Goal: Task Accomplishment & Management: Complete application form

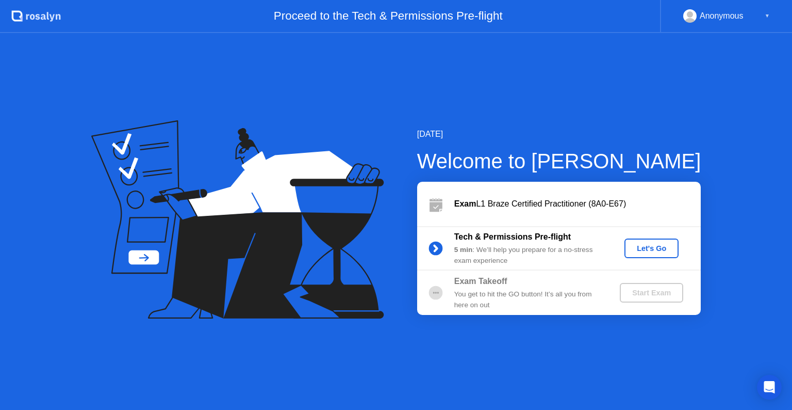
drag, startPoint x: 517, startPoint y: 249, endPoint x: 525, endPoint y: 252, distance: 7.9
click at [517, 249] on div "5 min : We’ll help you prepare for a no-stress exam experience" at bounding box center [529, 255] width 149 height 21
click at [663, 246] on div "Let's Go" at bounding box center [652, 248] width 46 height 8
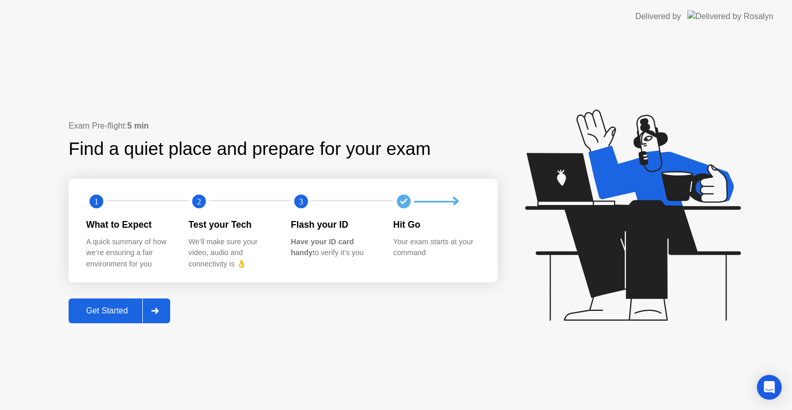
click at [115, 306] on div "Get Started" at bounding box center [107, 310] width 71 height 9
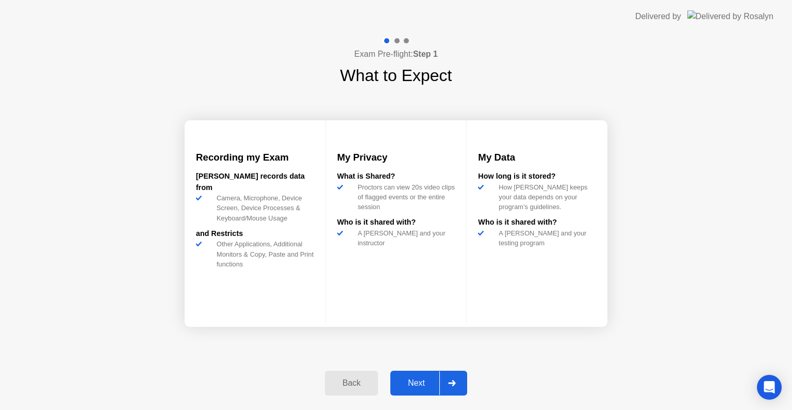
click at [420, 385] on div "Next" at bounding box center [417, 382] width 46 height 9
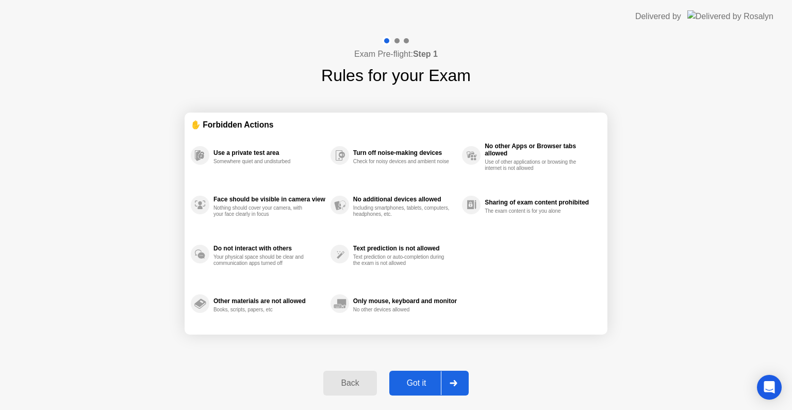
click at [420, 385] on div "Got it" at bounding box center [417, 382] width 48 height 9
select select "**********"
select select "*******"
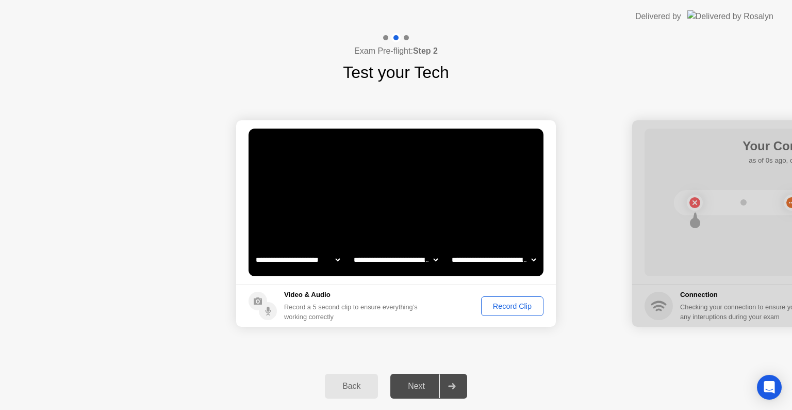
click at [420, 385] on div "Next" at bounding box center [417, 385] width 46 height 9
click at [488, 307] on div "Record Clip" at bounding box center [512, 306] width 55 height 8
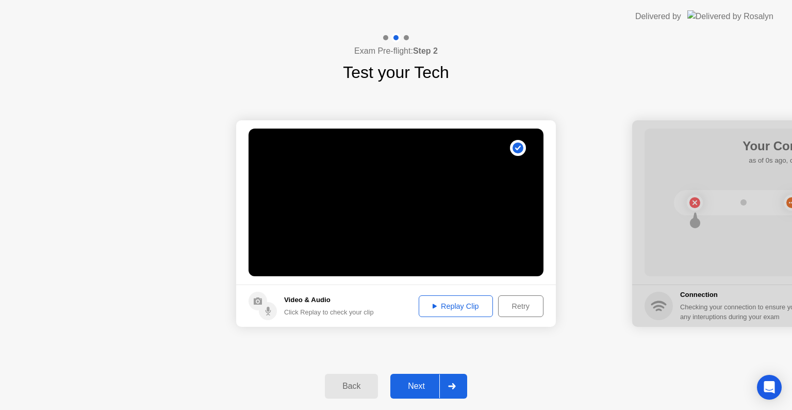
click at [441, 308] on div "Replay Clip" at bounding box center [456, 306] width 67 height 8
click at [460, 381] on div at bounding box center [452, 386] width 25 height 24
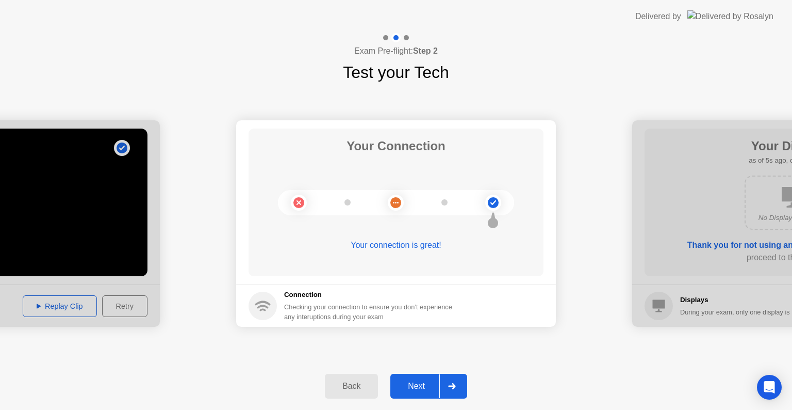
click at [448, 386] on div at bounding box center [452, 386] width 25 height 24
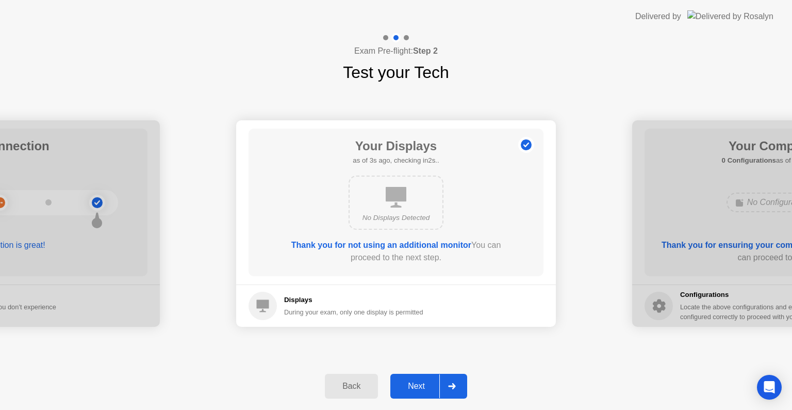
click at [448, 386] on div at bounding box center [452, 386] width 25 height 24
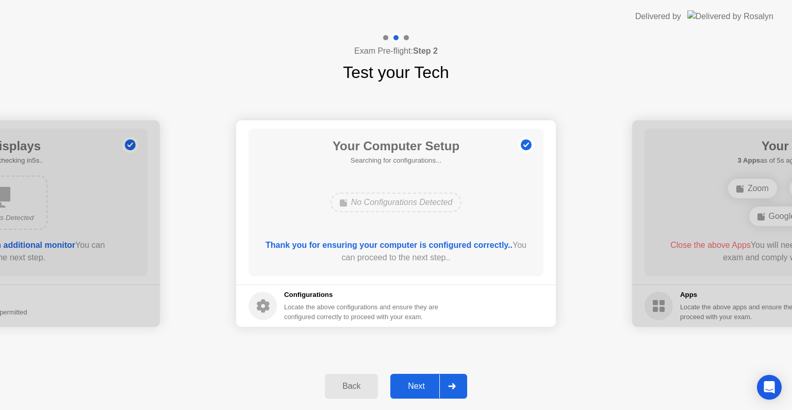
click at [447, 386] on div at bounding box center [452, 386] width 25 height 24
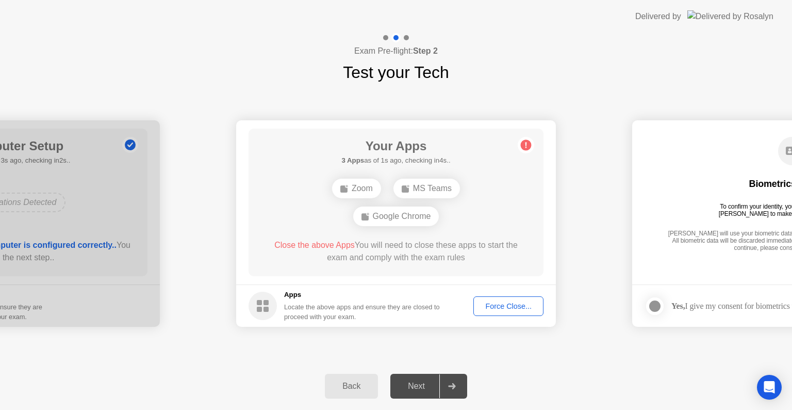
click at [502, 310] on div "Force Close..." at bounding box center [508, 306] width 63 height 8
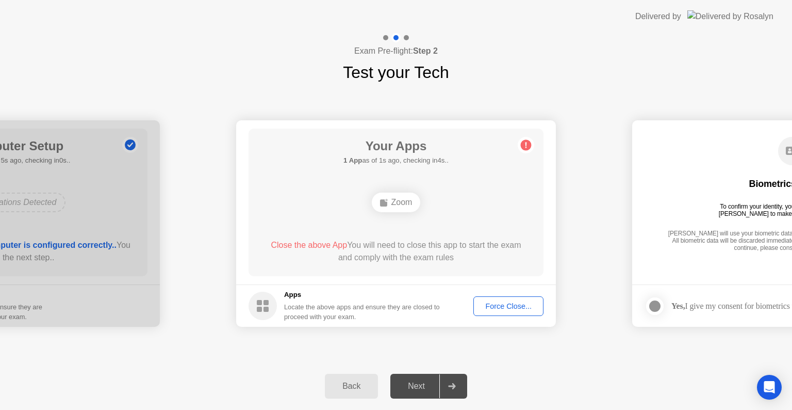
click at [494, 305] on div "Force Close..." at bounding box center [508, 306] width 63 height 8
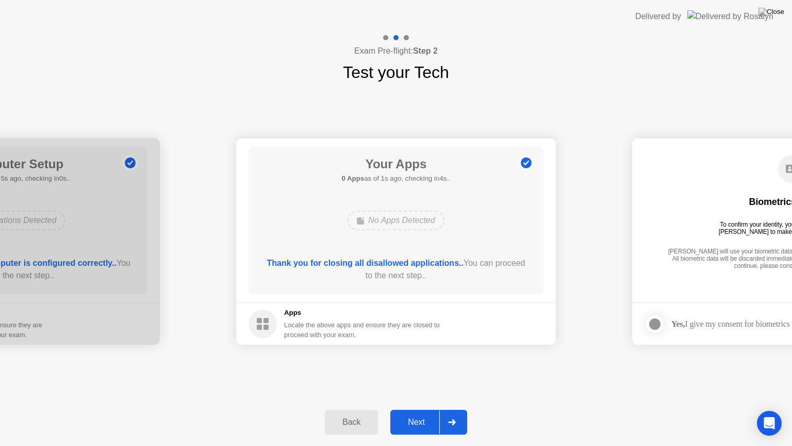
click at [457, 365] on div "**********" at bounding box center [396, 242] width 792 height 314
click at [416, 409] on div "Next" at bounding box center [417, 421] width 46 height 9
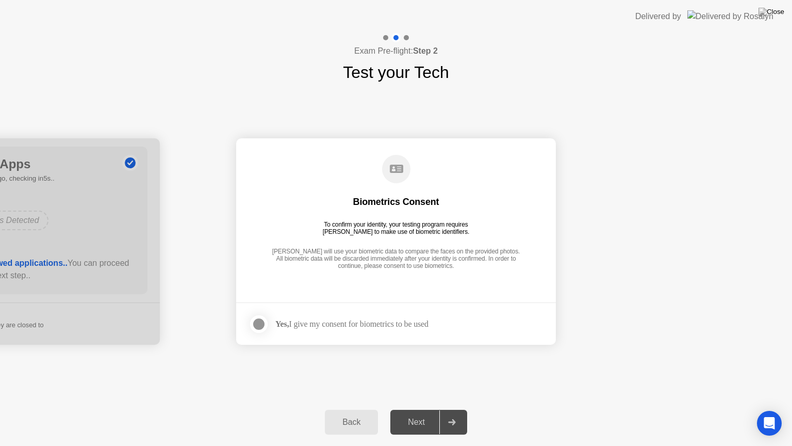
click at [350, 326] on div "Yes, I give my consent for biometrics to be used" at bounding box center [351, 324] width 153 height 10
click at [356, 325] on div "Yes, I give my consent for biometrics to be used" at bounding box center [351, 324] width 153 height 10
click at [264, 329] on label at bounding box center [262, 324] width 27 height 21
click at [423, 409] on div "Next" at bounding box center [417, 421] width 46 height 9
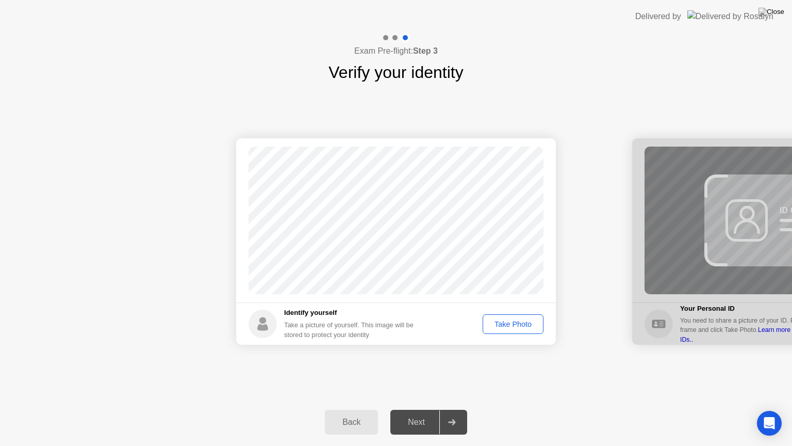
click at [515, 328] on div "Take Photo" at bounding box center [513, 324] width 54 height 8
click at [517, 315] on button "Retake" at bounding box center [519, 324] width 47 height 20
click at [517, 315] on button "Take Photo" at bounding box center [513, 324] width 61 height 20
click at [451, 409] on div at bounding box center [452, 422] width 25 height 24
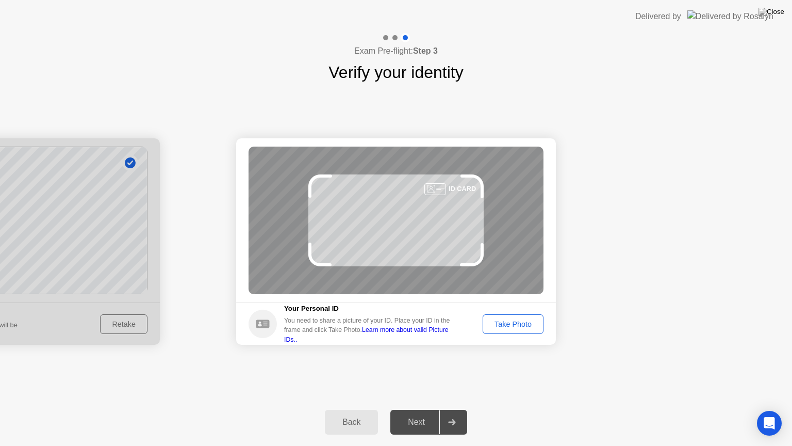
click at [520, 322] on div "Take Photo" at bounding box center [513, 324] width 54 height 8
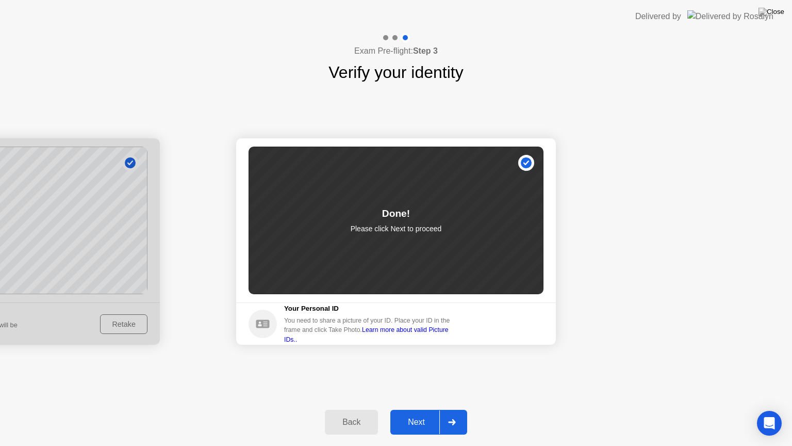
click at [453, 409] on icon at bounding box center [451, 422] width 7 height 6
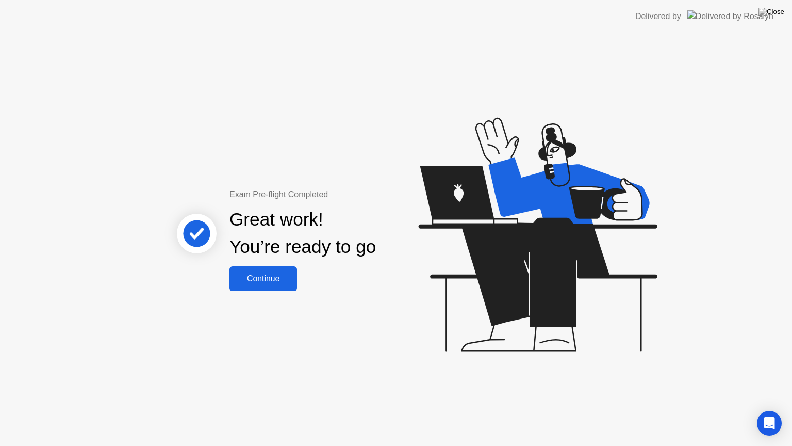
click at [259, 281] on div "Continue" at bounding box center [263, 278] width 61 height 9
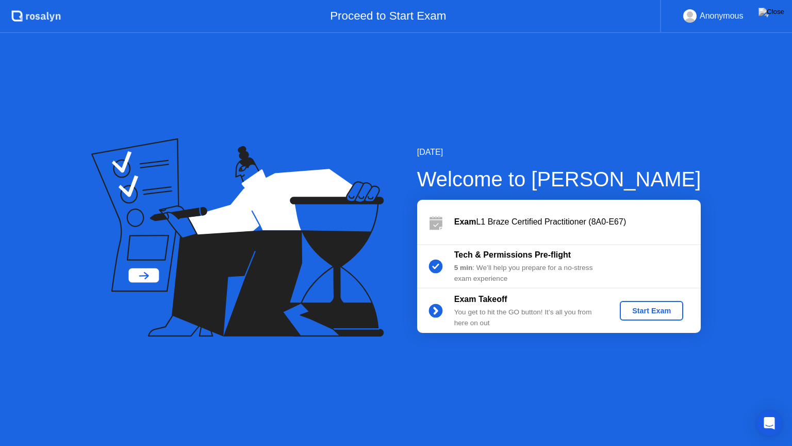
click at [642, 314] on div "Start Exam" at bounding box center [651, 310] width 55 height 8
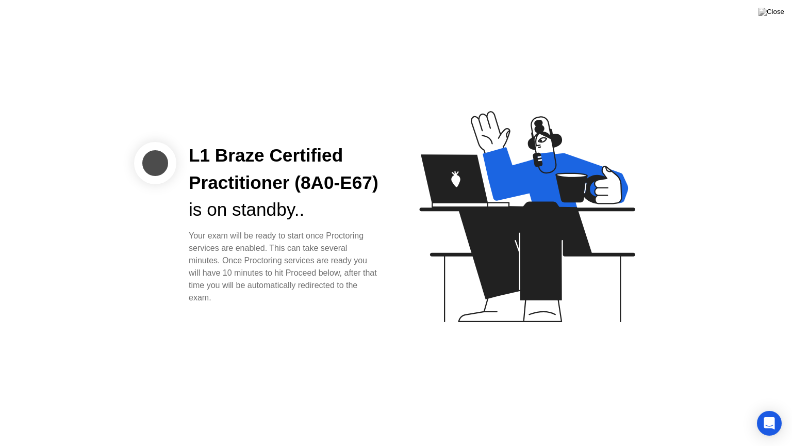
click at [197, 240] on div "L1 Braze Certified Practitioner (8A0-E67) is on standby.. Your exam will be rea…" at bounding box center [284, 223] width 216 height 162
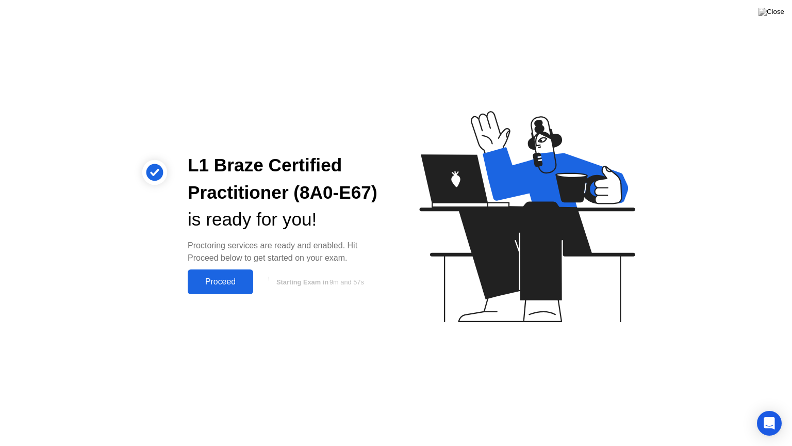
click at [213, 279] on div "Proceed" at bounding box center [220, 281] width 59 height 9
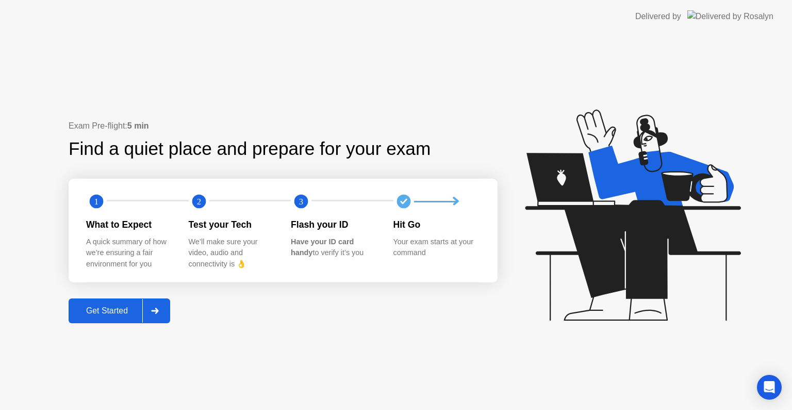
click at [94, 310] on div "Get Started" at bounding box center [107, 310] width 71 height 9
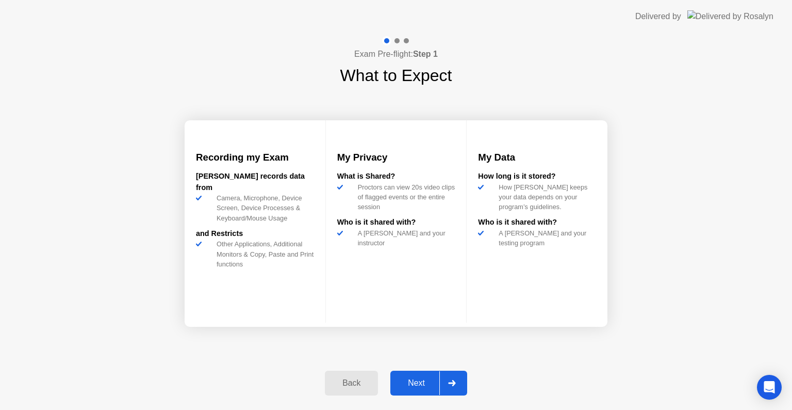
click at [404, 386] on div "Next" at bounding box center [417, 382] width 46 height 9
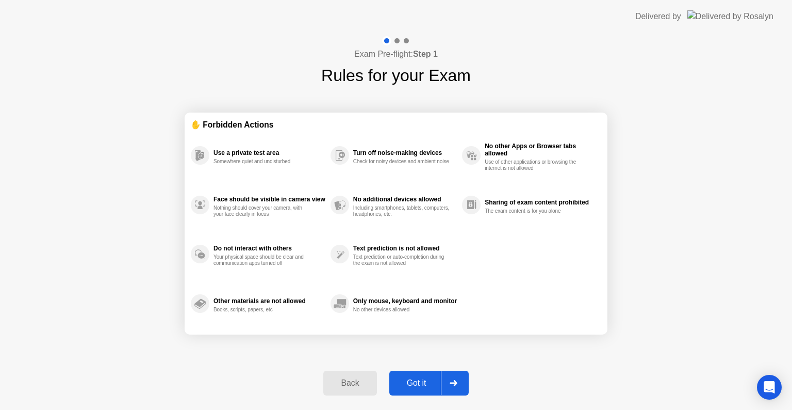
click at [416, 390] on button "Got it" at bounding box center [429, 382] width 79 height 25
select select "**********"
select select "*******"
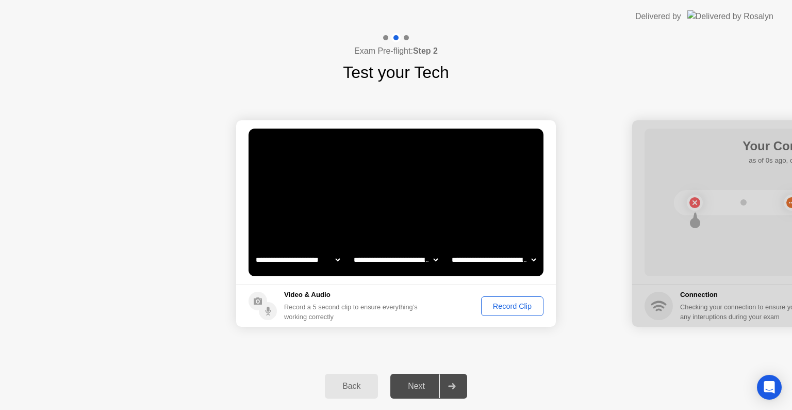
click at [492, 305] on div "Record Clip" at bounding box center [512, 306] width 55 height 8
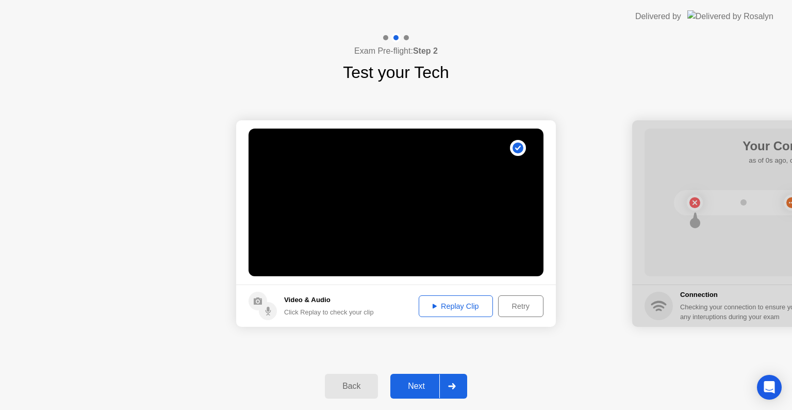
click at [427, 393] on button "Next" at bounding box center [429, 386] width 77 height 25
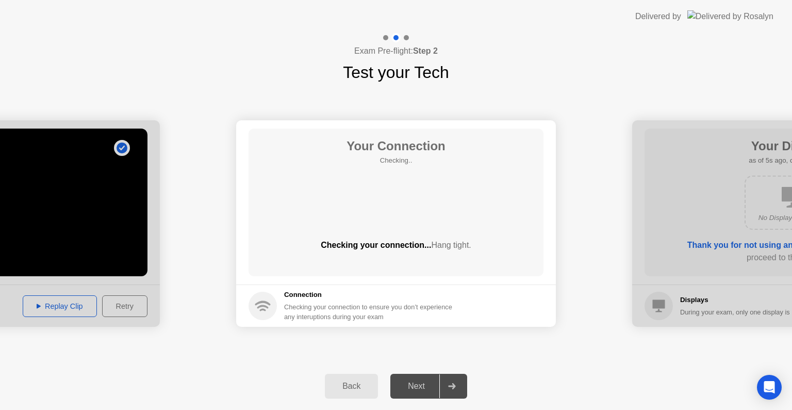
click at [417, 356] on div "**********" at bounding box center [396, 224] width 792 height 278
click at [421, 370] on div "Back Next" at bounding box center [396, 385] width 792 height 47
click at [422, 385] on div "Next" at bounding box center [417, 385] width 46 height 9
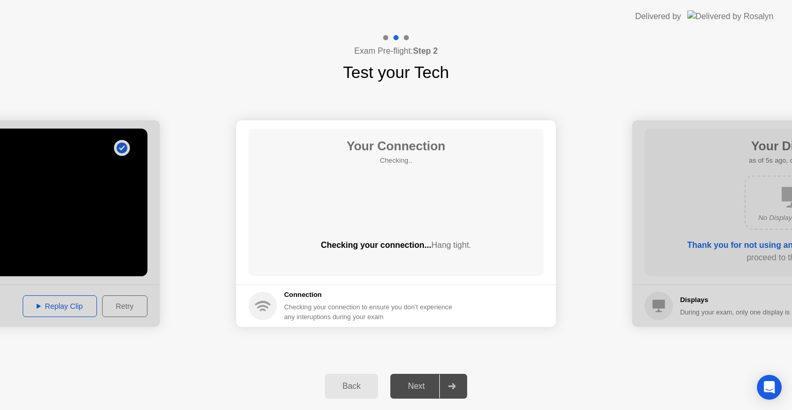
click at [422, 385] on div "Next" at bounding box center [417, 385] width 46 height 9
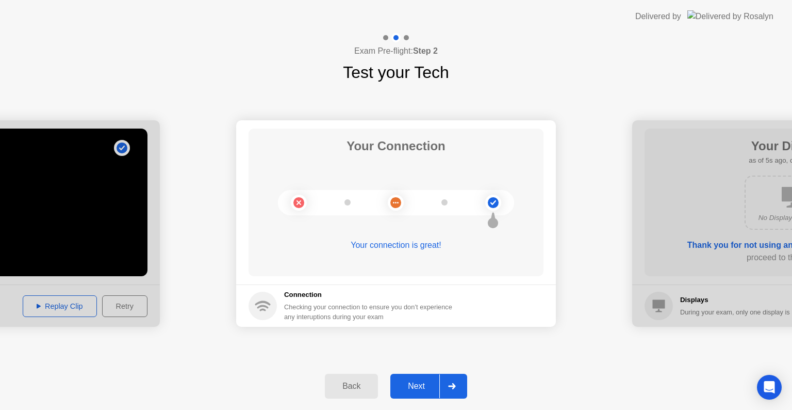
click at [422, 385] on div "Next" at bounding box center [417, 385] width 46 height 9
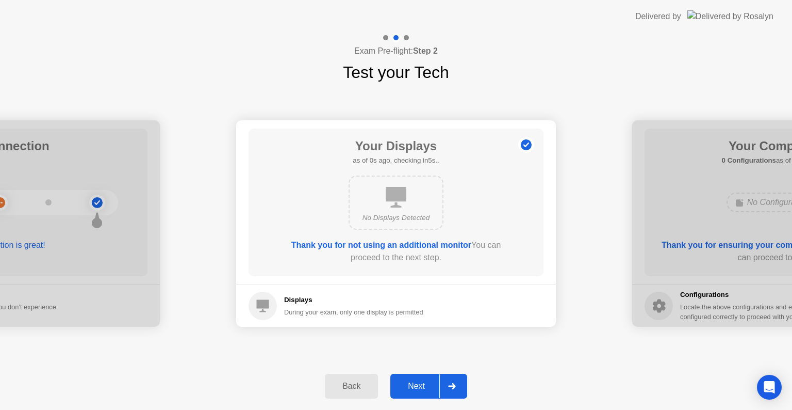
click at [422, 385] on div "Next" at bounding box center [417, 385] width 46 height 9
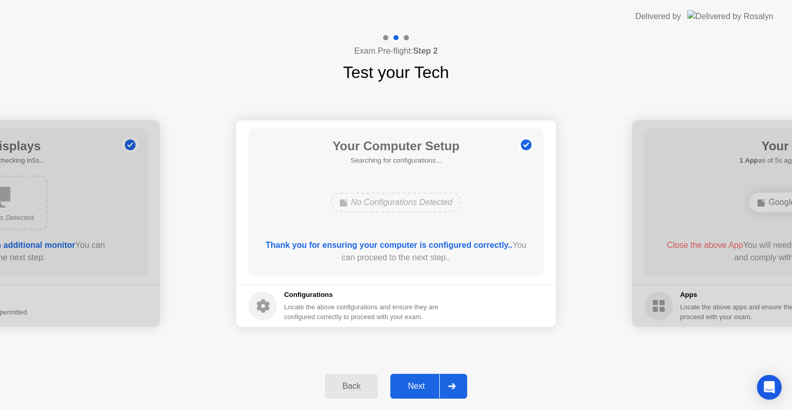
click at [422, 385] on div "Next" at bounding box center [417, 385] width 46 height 9
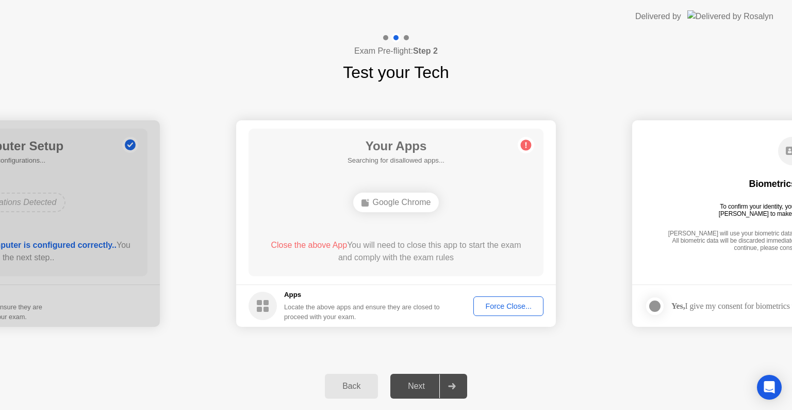
click at [422, 385] on div "Next" at bounding box center [417, 385] width 46 height 9
click at [506, 311] on button "Force Close..." at bounding box center [509, 306] width 70 height 20
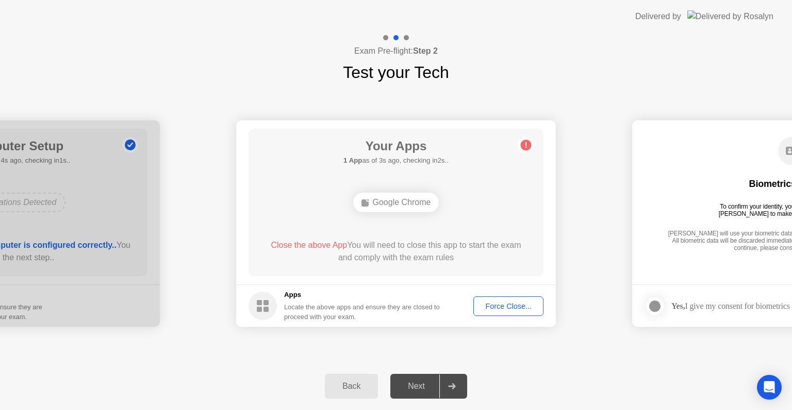
click at [436, 359] on div "**********" at bounding box center [396, 224] width 792 height 278
click at [492, 307] on div "Force Close..." at bounding box center [508, 306] width 63 height 8
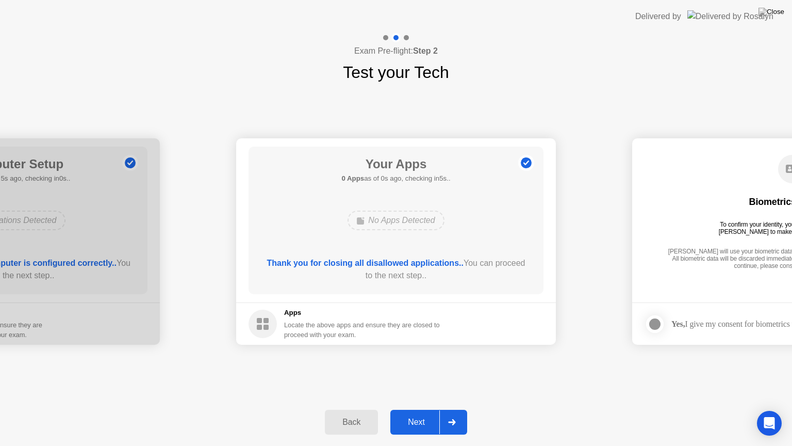
click at [411, 409] on button "Next" at bounding box center [429, 422] width 77 height 25
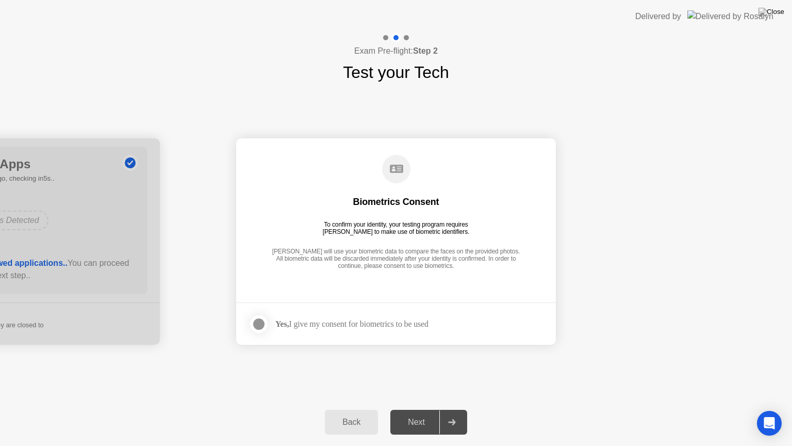
click at [286, 320] on strong "Yes," at bounding box center [281, 323] width 13 height 9
drag, startPoint x: 293, startPoint y: 330, endPoint x: 287, endPoint y: 328, distance: 5.9
click at [287, 328] on div "Yes, I give my consent for biometrics to be used" at bounding box center [339, 324] width 180 height 21
click at [253, 321] on div at bounding box center [259, 324] width 12 height 12
click at [421, 409] on div "Next" at bounding box center [417, 421] width 46 height 9
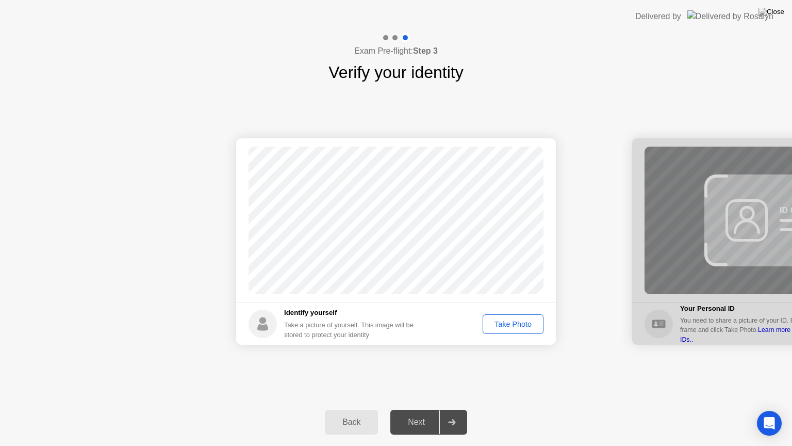
click at [505, 330] on button "Take Photo" at bounding box center [513, 324] width 61 height 20
click at [512, 326] on div "Retake" at bounding box center [520, 324] width 40 height 8
click at [512, 326] on div "Take Photo" at bounding box center [513, 324] width 54 height 8
click at [512, 326] on div "Retake" at bounding box center [520, 324] width 40 height 8
click at [504, 326] on div "Take Photo" at bounding box center [513, 324] width 54 height 8
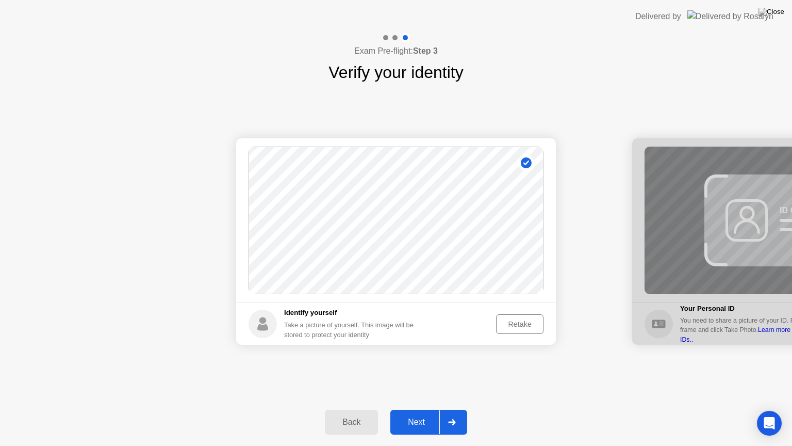
click at [419, 408] on div "Back Next" at bounding box center [396, 421] width 792 height 47
click at [425, 409] on div "Next" at bounding box center [417, 421] width 46 height 9
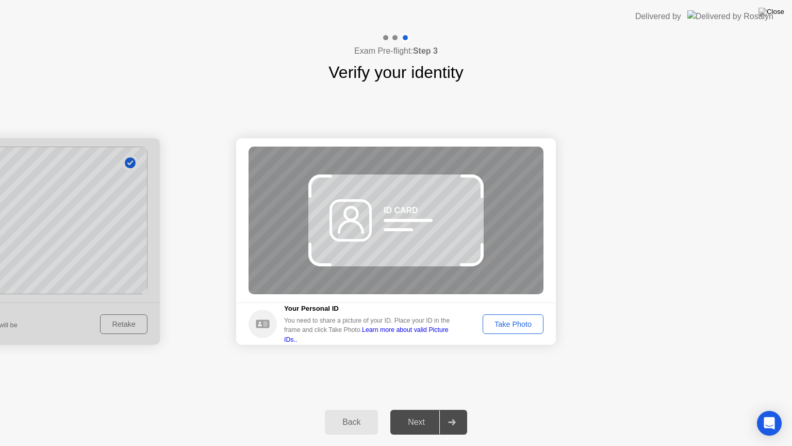
click at [513, 320] on div "Take Photo" at bounding box center [513, 324] width 54 height 8
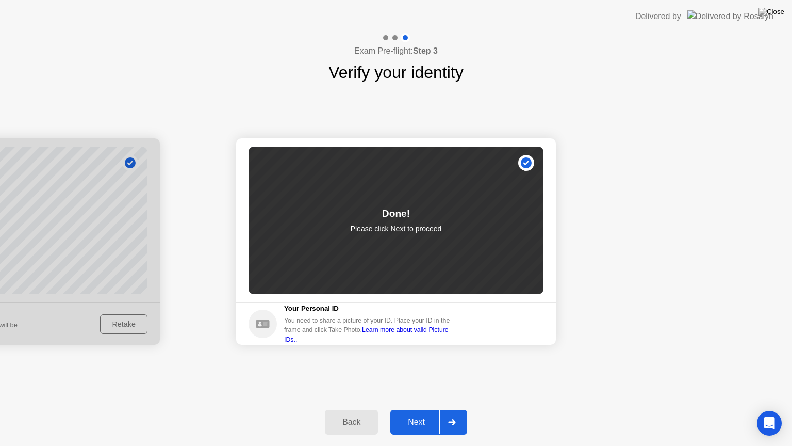
click at [419, 409] on div "Next" at bounding box center [417, 421] width 46 height 9
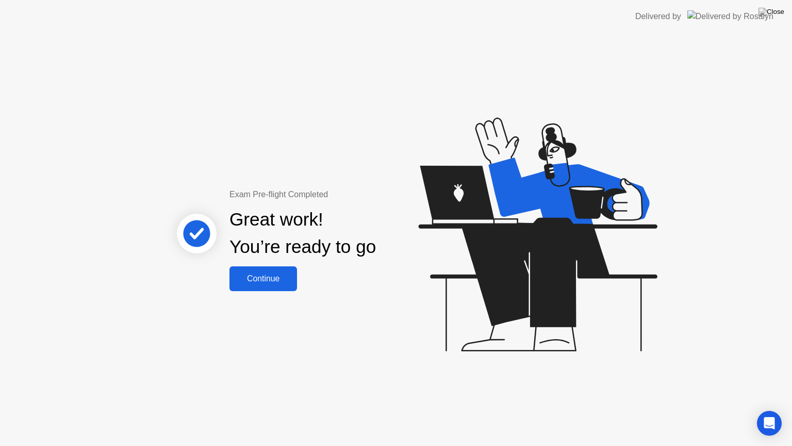
click at [257, 291] on div "Exam Pre-flight Completed Great work! You’re ready to go Continue" at bounding box center [396, 239] width 792 height 413
click at [260, 283] on div "Continue" at bounding box center [263, 278] width 61 height 9
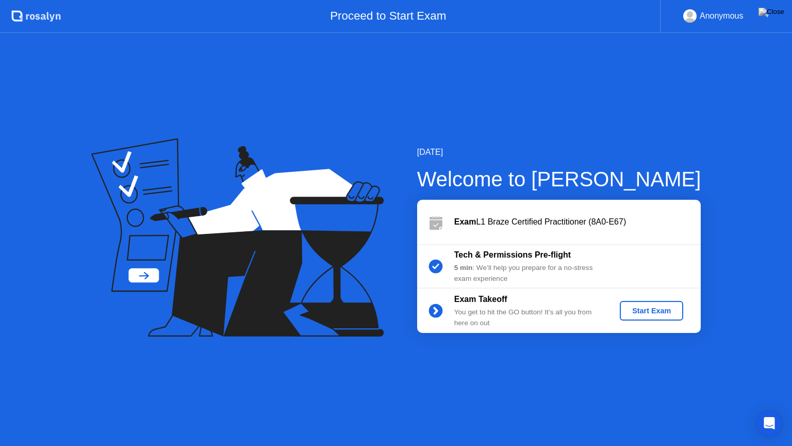
click at [666, 312] on div "Start Exam" at bounding box center [651, 310] width 55 height 8
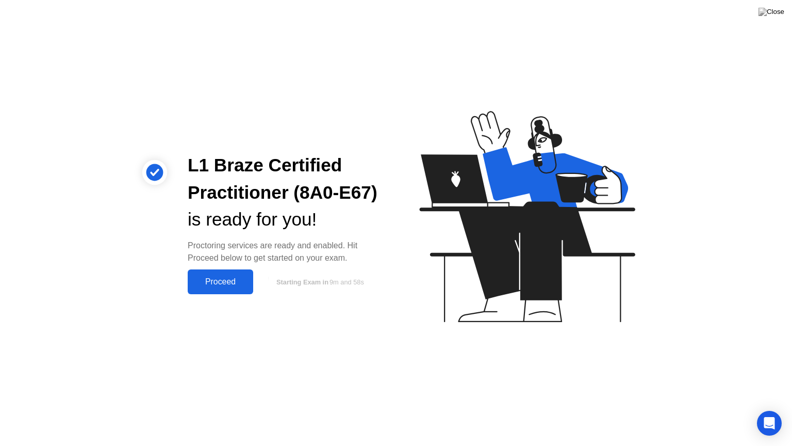
click at [214, 298] on div "L1 Braze Certified Practitioner (8A0-E67) is ready for you! Proctoring services…" at bounding box center [396, 223] width 792 height 446
click at [216, 281] on div "Proceed" at bounding box center [220, 281] width 59 height 9
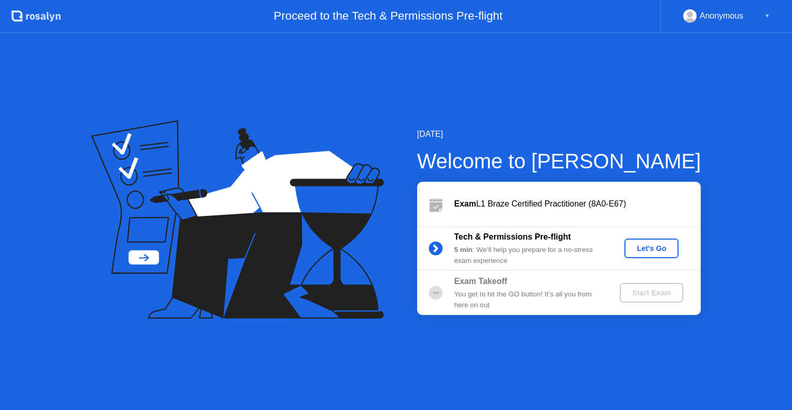
click at [654, 244] on div "Let's Go" at bounding box center [652, 248] width 46 height 8
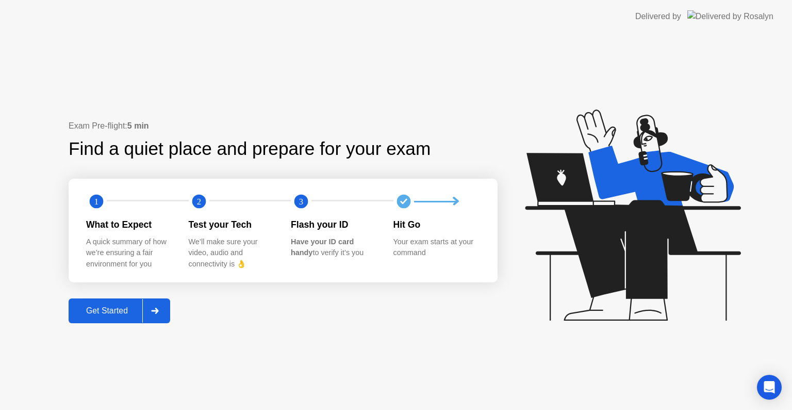
click at [225, 277] on div "1 2 3 What to Expect A quick summary of how we’re ensuring a fair environment f…" at bounding box center [283, 230] width 429 height 103
click at [105, 306] on div "Get Started" at bounding box center [107, 310] width 71 height 9
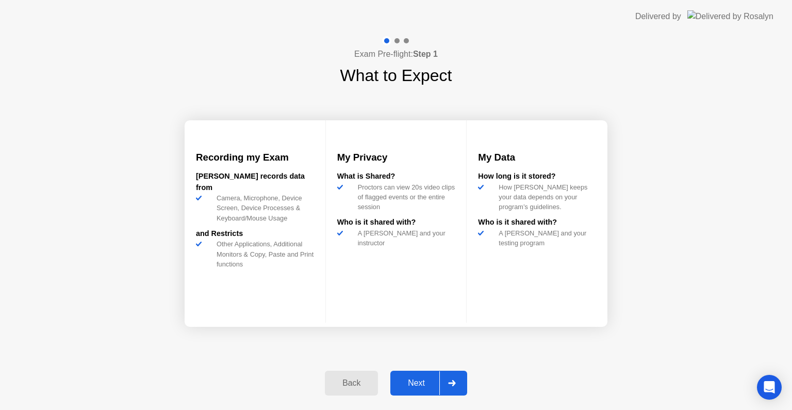
click at [421, 390] on button "Next" at bounding box center [429, 382] width 77 height 25
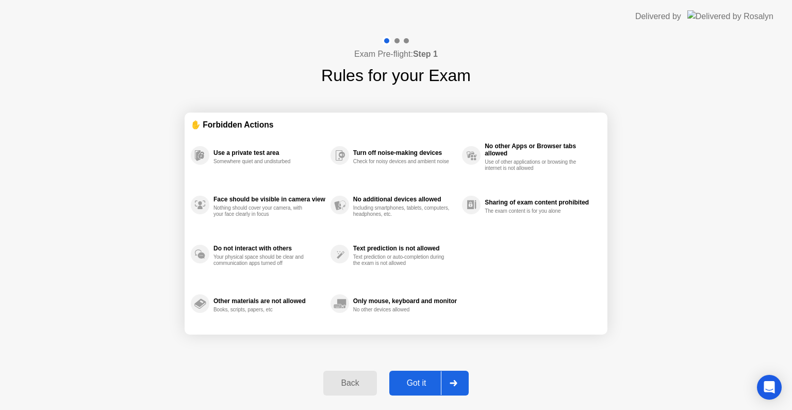
click at [421, 390] on button "Got it" at bounding box center [429, 382] width 79 height 25
select select "**********"
select select "*******"
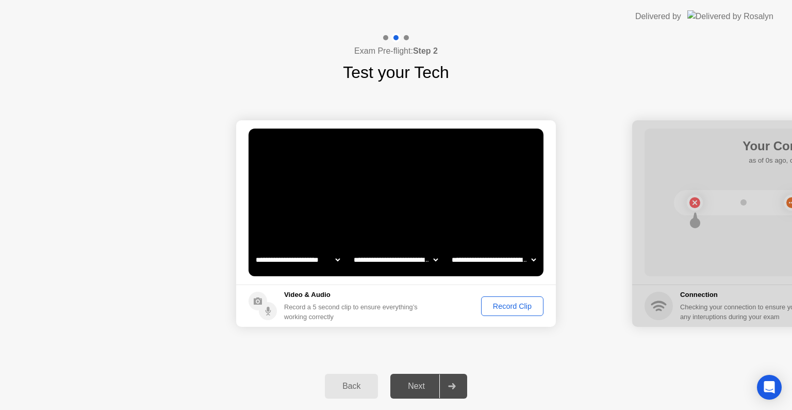
click at [516, 310] on div "Record Clip" at bounding box center [512, 306] width 55 height 8
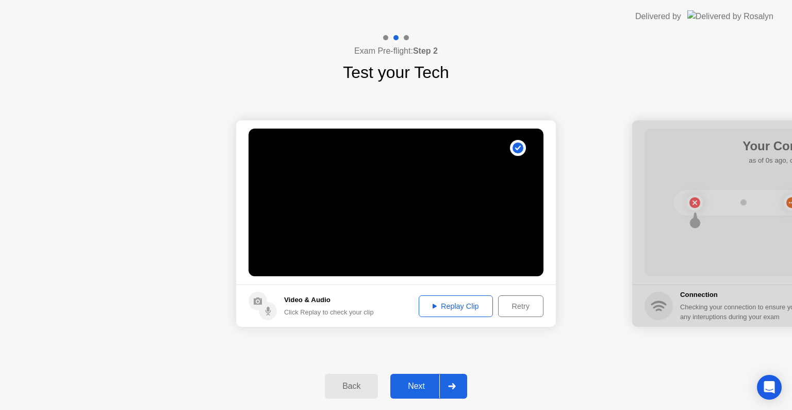
click at [401, 383] on div "Next" at bounding box center [417, 385] width 46 height 9
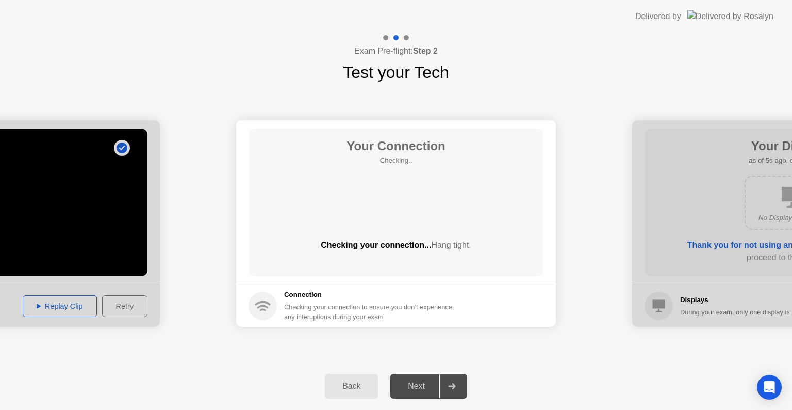
click at [401, 384] on div "Next" at bounding box center [417, 385] width 46 height 9
click at [408, 356] on div "**********" at bounding box center [396, 224] width 792 height 278
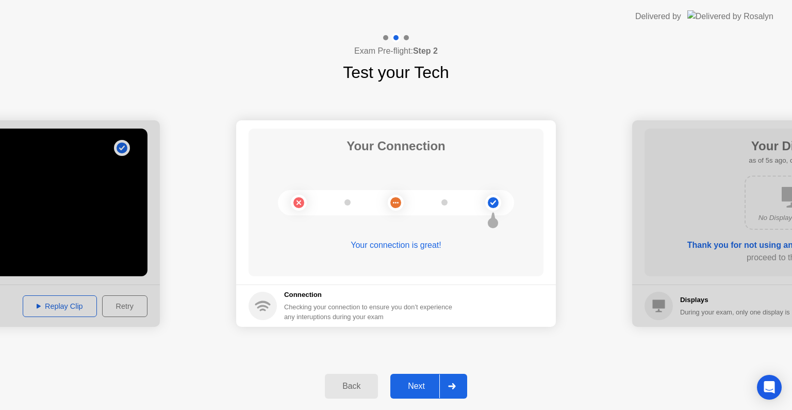
click at [410, 397] on button "Next" at bounding box center [429, 386] width 77 height 25
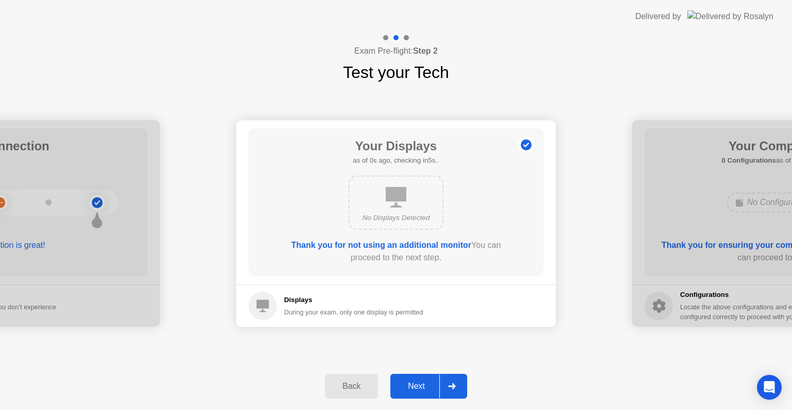
click at [409, 388] on div "Next" at bounding box center [417, 385] width 46 height 9
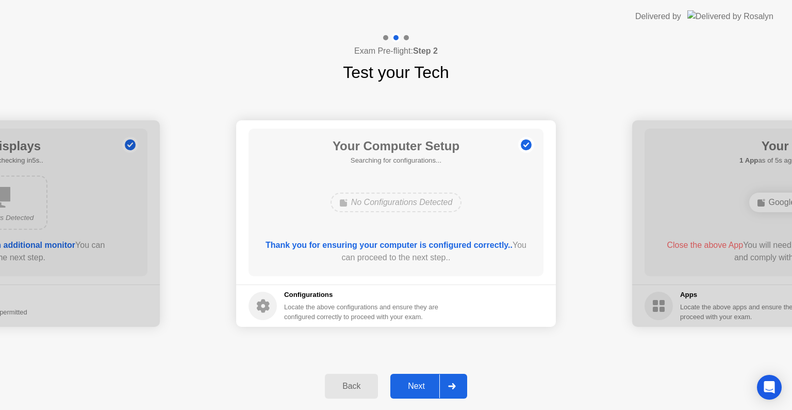
click at [409, 388] on div "Next" at bounding box center [417, 385] width 46 height 9
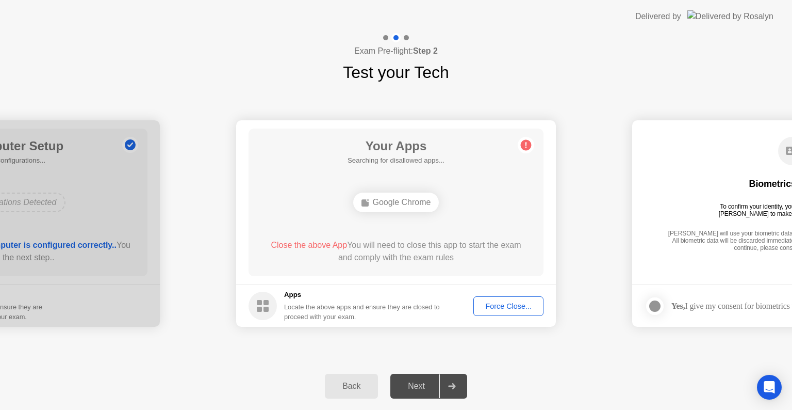
click at [409, 388] on div "Next" at bounding box center [417, 385] width 46 height 9
click at [489, 309] on div "Force Close..." at bounding box center [508, 306] width 63 height 8
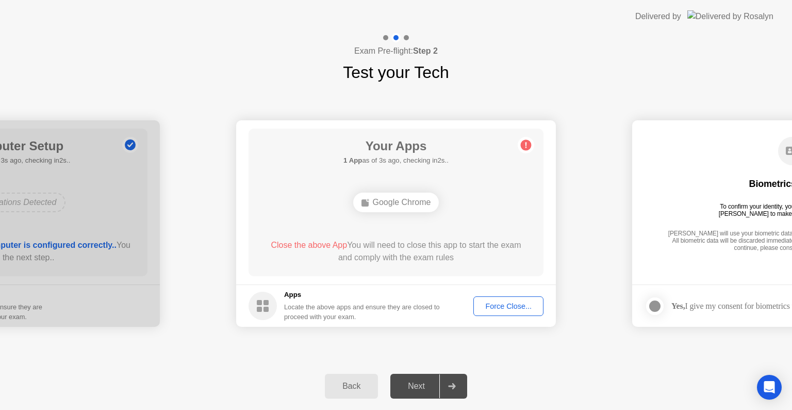
click at [463, 359] on div "**********" at bounding box center [396, 224] width 792 height 278
click at [513, 310] on div "Force Close..." at bounding box center [508, 306] width 63 height 8
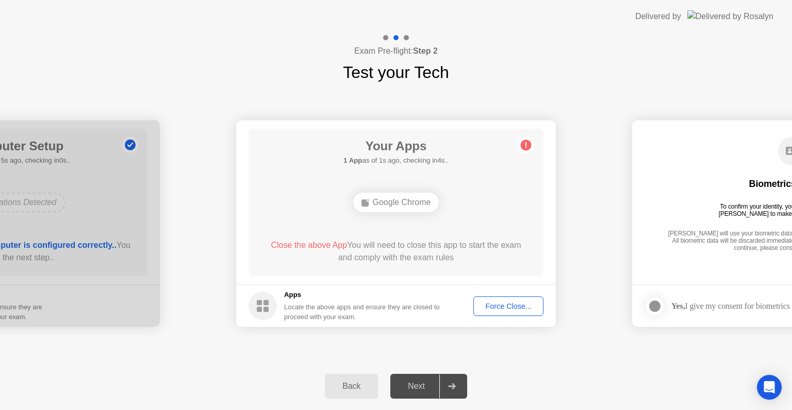
click at [492, 314] on button "Force Close..." at bounding box center [509, 306] width 70 height 20
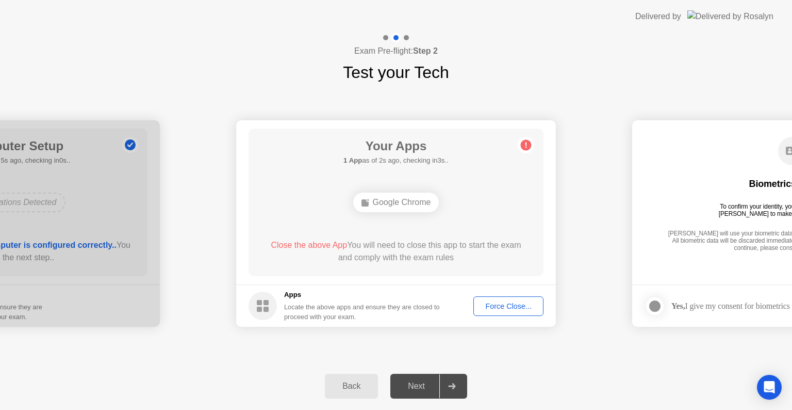
click at [494, 309] on div "Force Close..." at bounding box center [508, 306] width 63 height 8
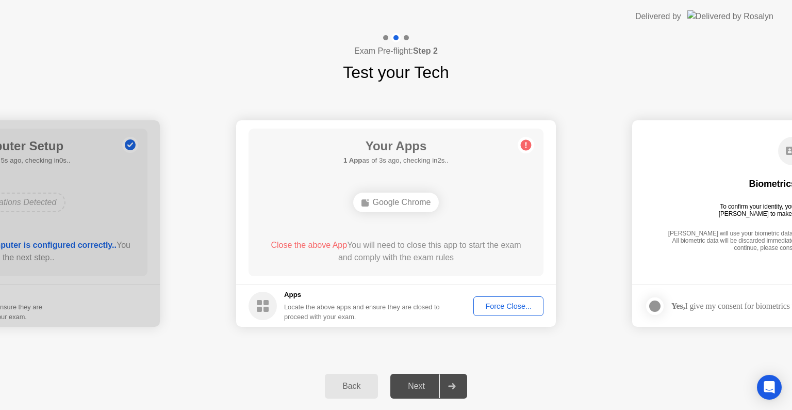
click at [447, 344] on div "**********" at bounding box center [396, 224] width 792 height 278
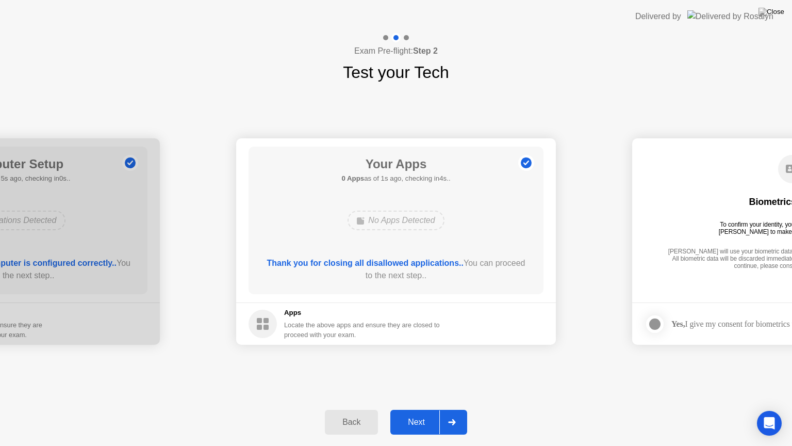
click at [413, 409] on button "Next" at bounding box center [429, 422] width 77 height 25
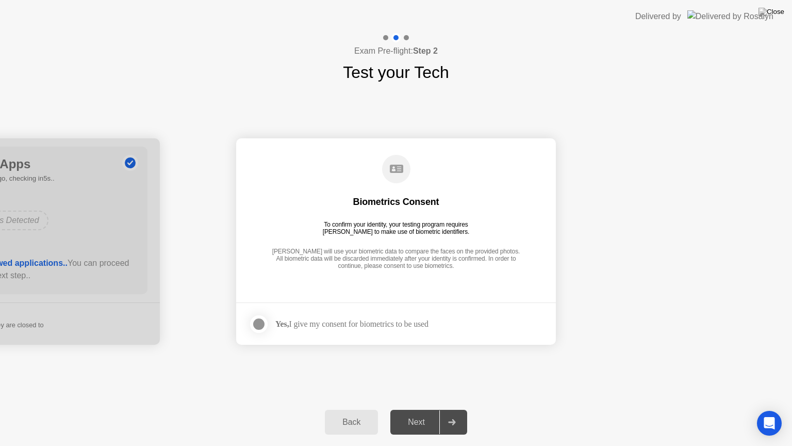
click at [258, 322] on div at bounding box center [259, 324] width 12 height 12
click at [441, 409] on div at bounding box center [452, 422] width 25 height 24
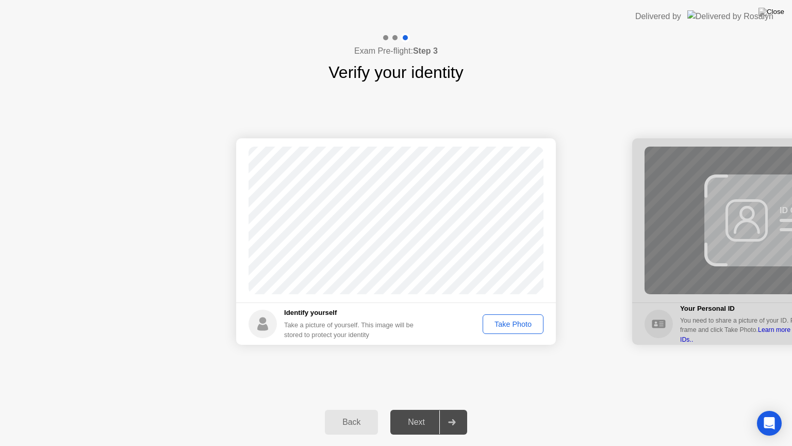
click at [495, 332] on button "Take Photo" at bounding box center [513, 324] width 61 height 20
drag, startPoint x: 495, startPoint y: 325, endPoint x: 500, endPoint y: 326, distance: 5.3
click at [500, 326] on div "Retake" at bounding box center [517, 324] width 53 height 20
click at [418, 409] on div "Next" at bounding box center [417, 421] width 46 height 9
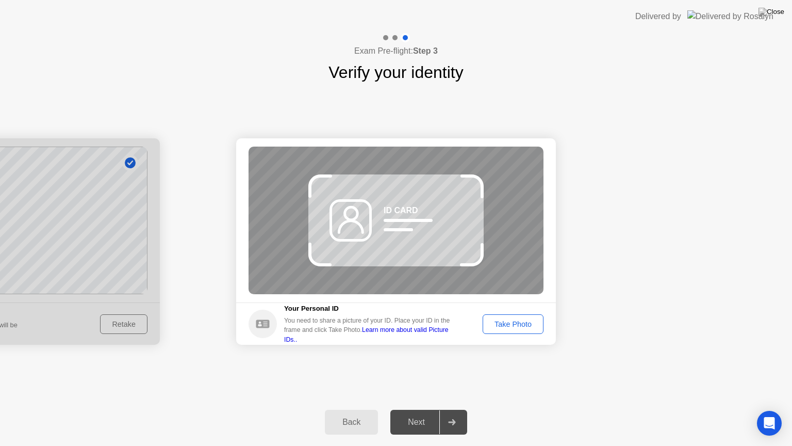
click at [500, 331] on button "Take Photo" at bounding box center [513, 324] width 61 height 20
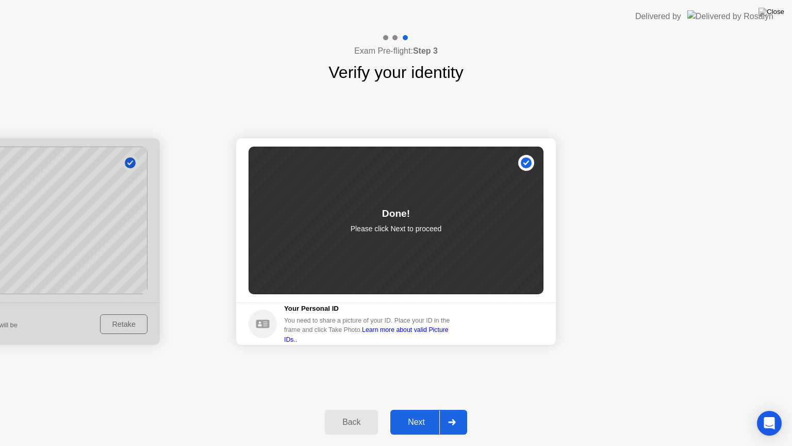
click at [414, 409] on div "Next" at bounding box center [417, 421] width 46 height 9
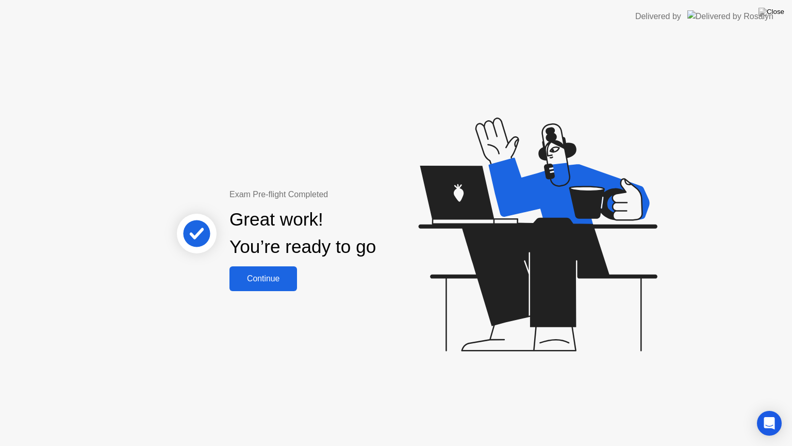
click at [259, 279] on div "Continue" at bounding box center [263, 278] width 61 height 9
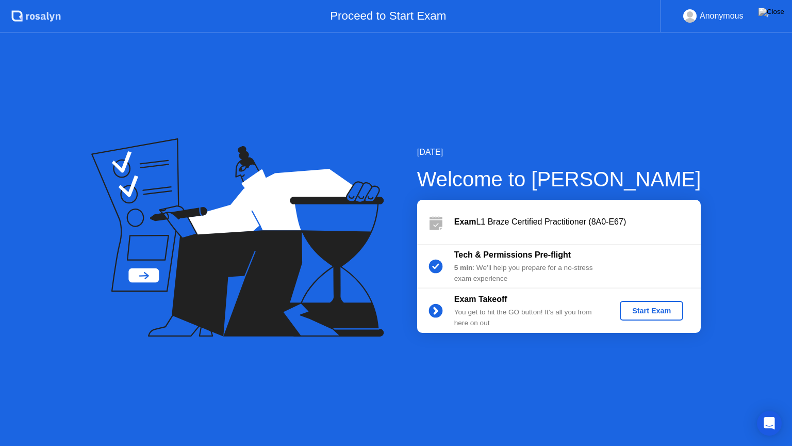
click at [678, 311] on div "Start Exam" at bounding box center [651, 310] width 55 height 8
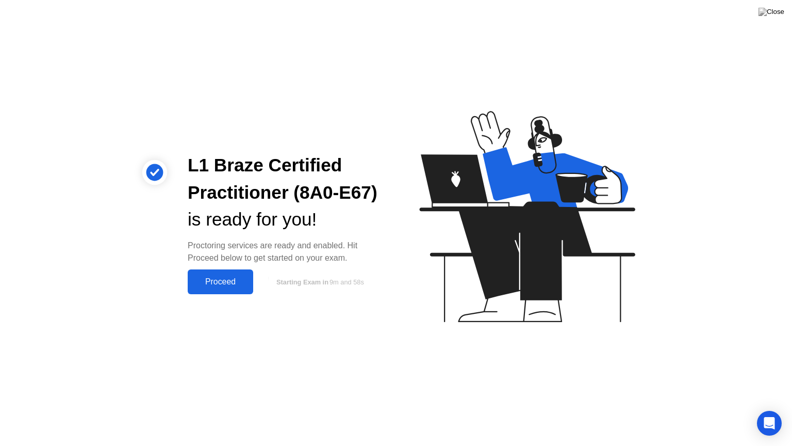
click at [217, 283] on div "Proceed" at bounding box center [220, 281] width 59 height 9
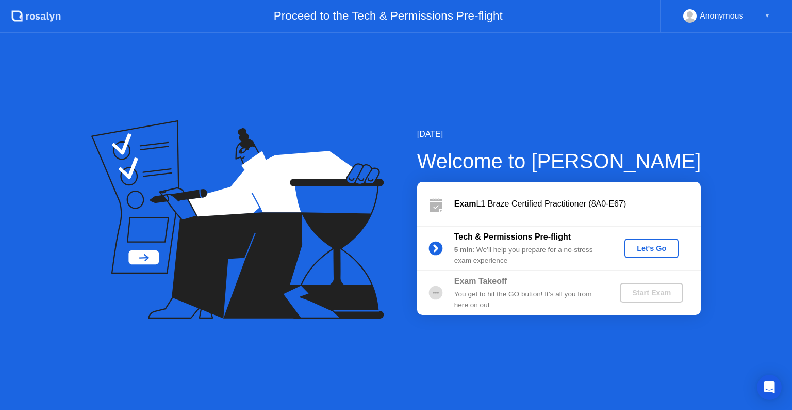
click at [726, 175] on div "August 12, 2025 Welcome to Rosalyn Exam L1 Braze Certified Practitioner (8A0-E6…" at bounding box center [396, 221] width 792 height 377
click at [643, 250] on div "Let's Go" at bounding box center [652, 248] width 46 height 8
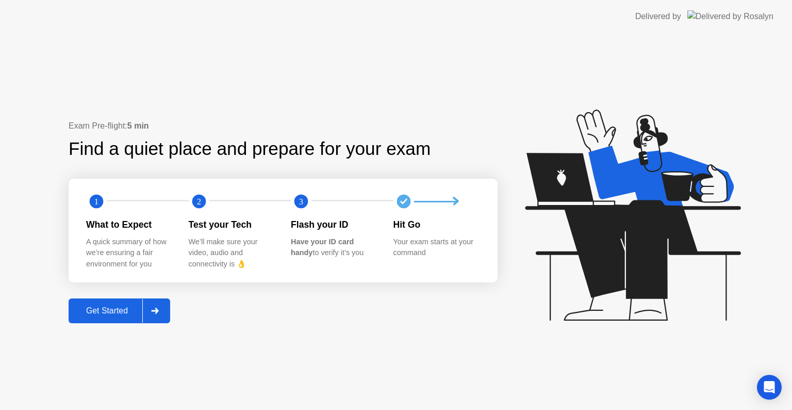
click at [111, 313] on div "Get Started" at bounding box center [107, 310] width 71 height 9
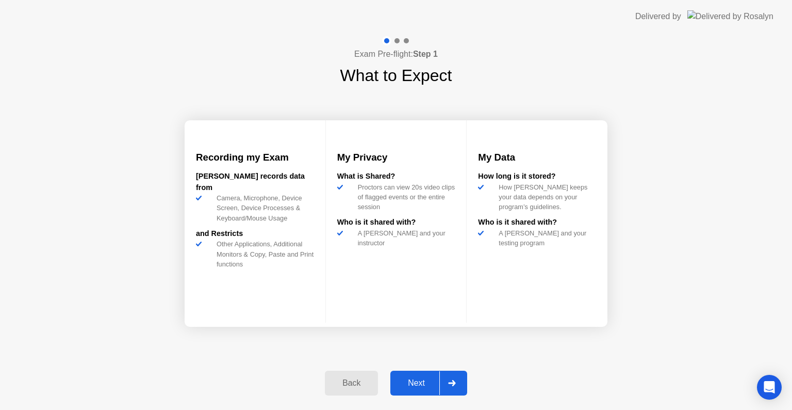
click at [431, 390] on button "Next" at bounding box center [429, 382] width 77 height 25
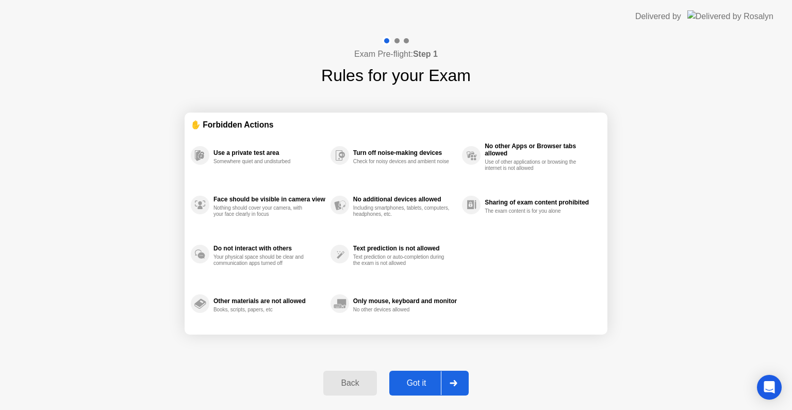
click at [418, 382] on div "Got it" at bounding box center [417, 382] width 48 height 9
select select "**********"
select select "*******"
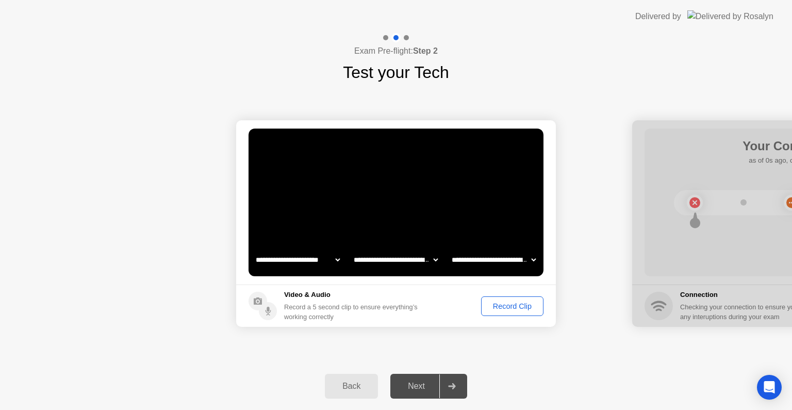
click at [494, 305] on div "Record Clip" at bounding box center [512, 306] width 55 height 8
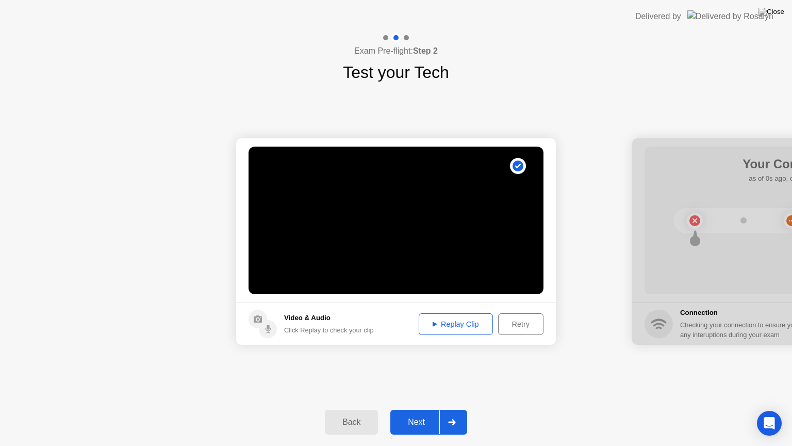
click at [413, 409] on button "Next" at bounding box center [429, 422] width 77 height 25
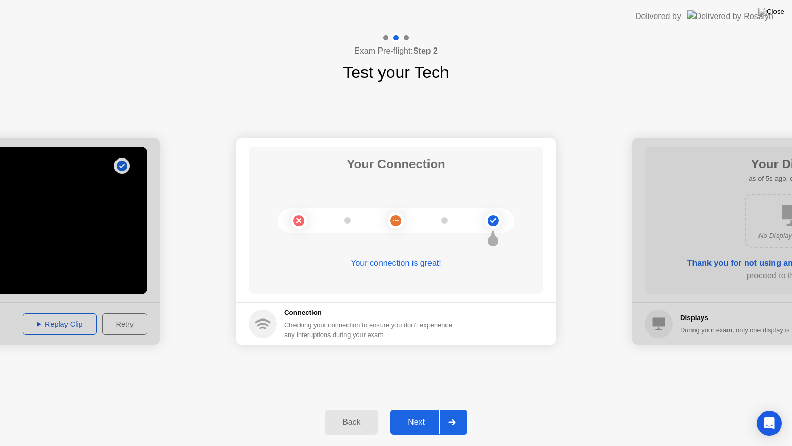
click at [412, 409] on div "Next" at bounding box center [417, 421] width 46 height 9
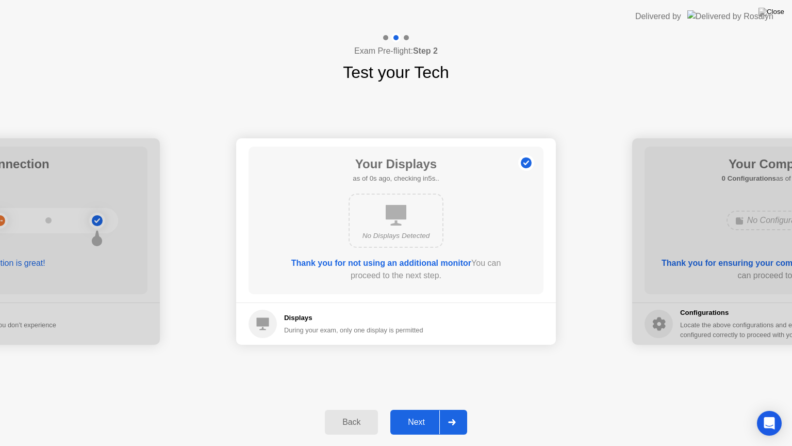
click at [412, 409] on div "Next" at bounding box center [417, 421] width 46 height 9
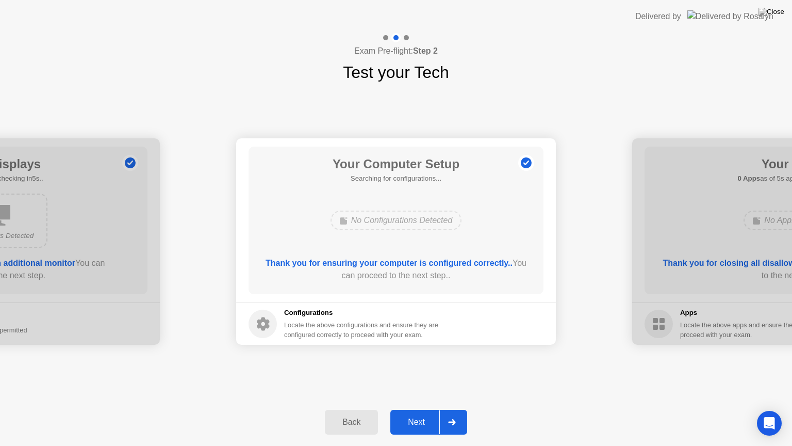
click at [412, 409] on div "Next" at bounding box center [417, 421] width 46 height 9
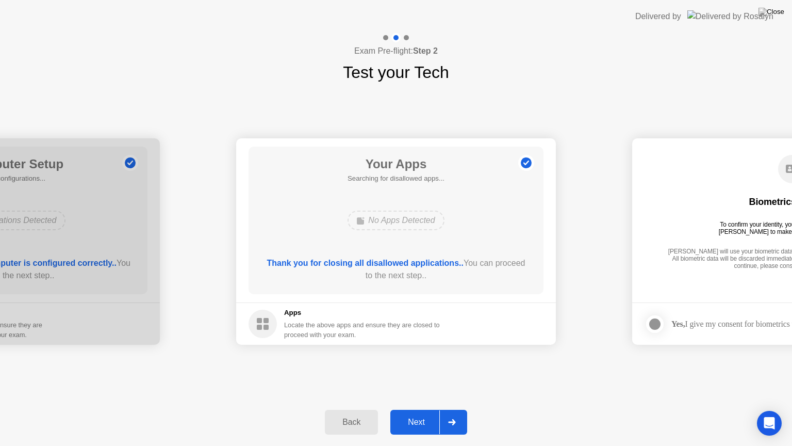
click at [412, 409] on div "Next" at bounding box center [417, 421] width 46 height 9
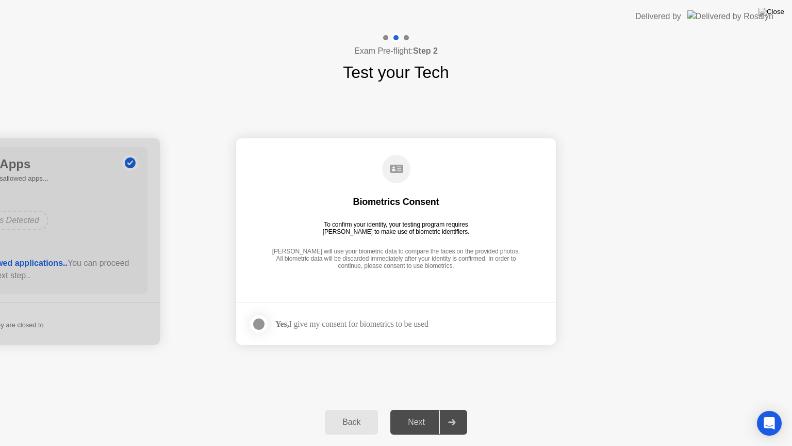
click at [412, 409] on div "Next" at bounding box center [417, 421] width 46 height 9
click at [251, 326] on label at bounding box center [262, 324] width 27 height 21
click at [433, 409] on div "Next" at bounding box center [417, 421] width 46 height 9
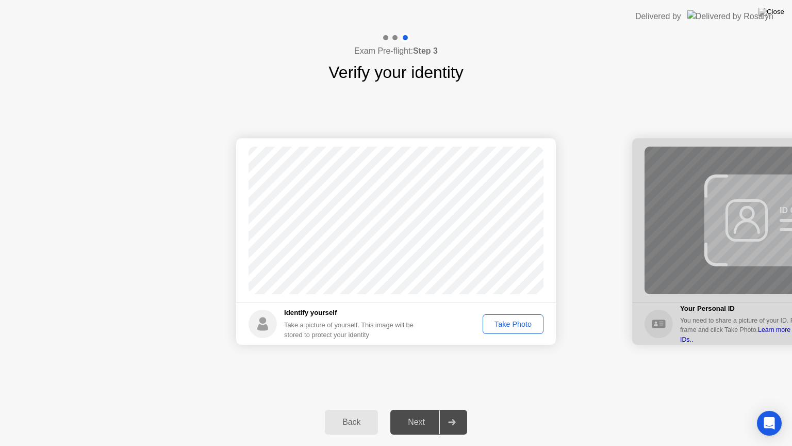
click at [506, 322] on div "Take Photo" at bounding box center [513, 324] width 54 height 8
click at [410, 409] on button "Next" at bounding box center [429, 422] width 77 height 25
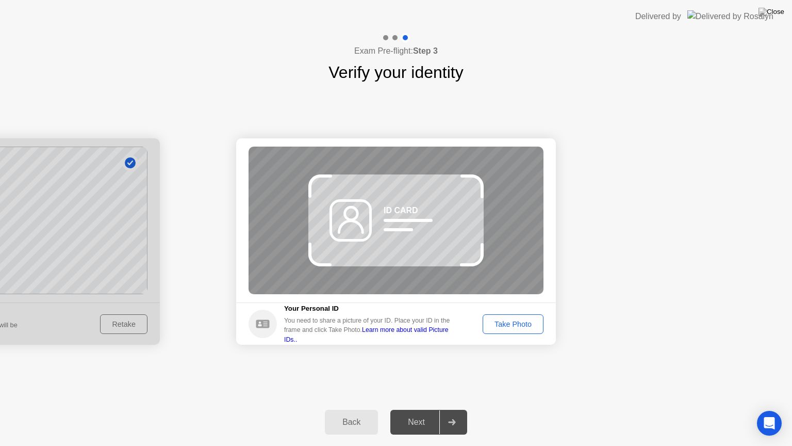
click at [500, 326] on div "Take Photo" at bounding box center [513, 324] width 54 height 8
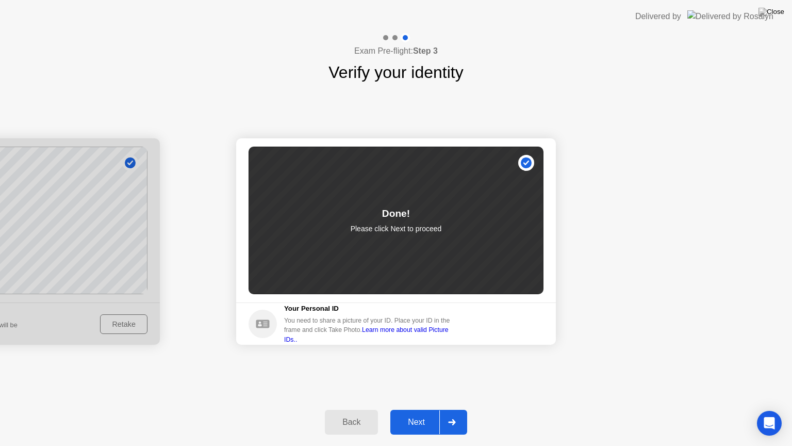
click at [404, 409] on div "Back Next" at bounding box center [396, 421] width 792 height 47
click at [413, 409] on button "Next" at bounding box center [429, 422] width 77 height 25
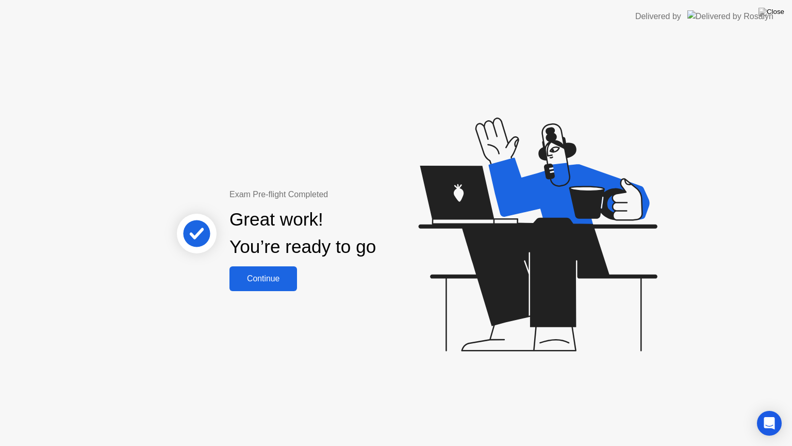
click at [248, 283] on div "Continue" at bounding box center [263, 278] width 61 height 9
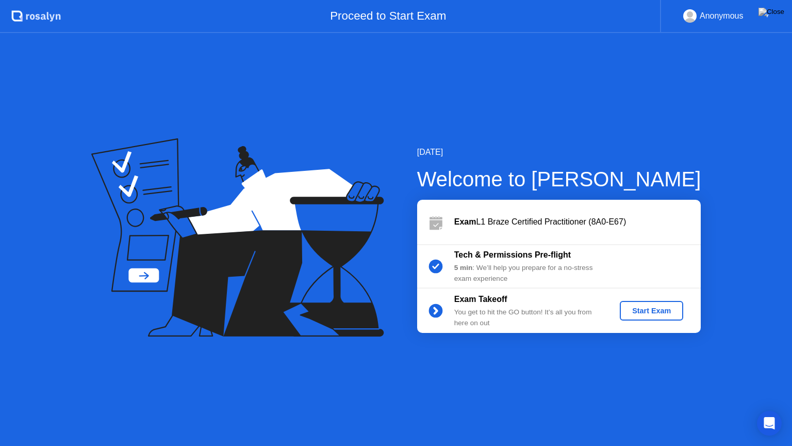
click at [646, 313] on div "Start Exam" at bounding box center [651, 310] width 55 height 8
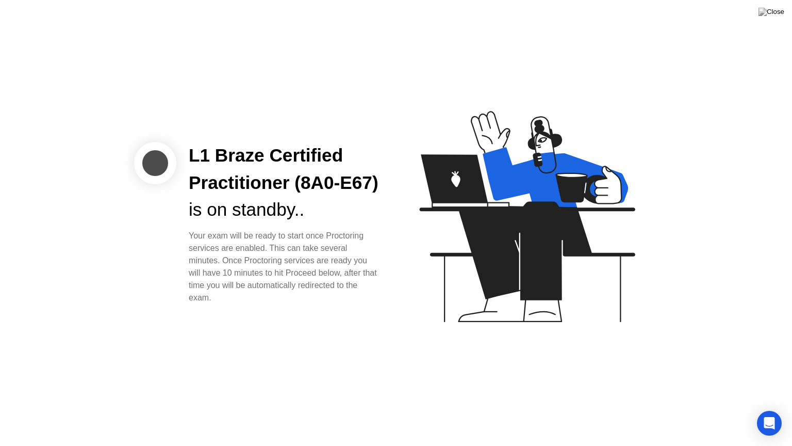
drag, startPoint x: 291, startPoint y: 205, endPoint x: 293, endPoint y: 284, distance: 78.4
click at [293, 284] on div "L1 Braze Certified Practitioner (8A0-E67) is on standby.. Your exam will be rea…" at bounding box center [284, 223] width 216 height 162
click at [382, 294] on div "L1 Braze Certified Practitioner (8A0-E67) is on standby.. Your exam will be rea…" at bounding box center [284, 223] width 216 height 162
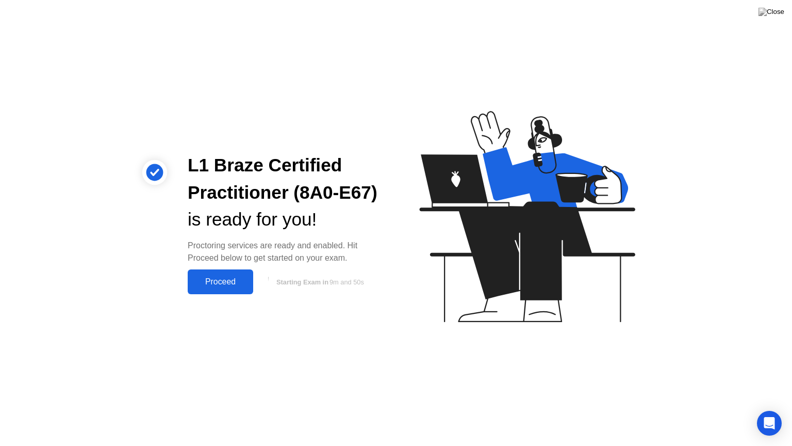
click at [225, 270] on button "Proceed" at bounding box center [221, 281] width 66 height 25
